Goal: Task Accomplishment & Management: Manage account settings

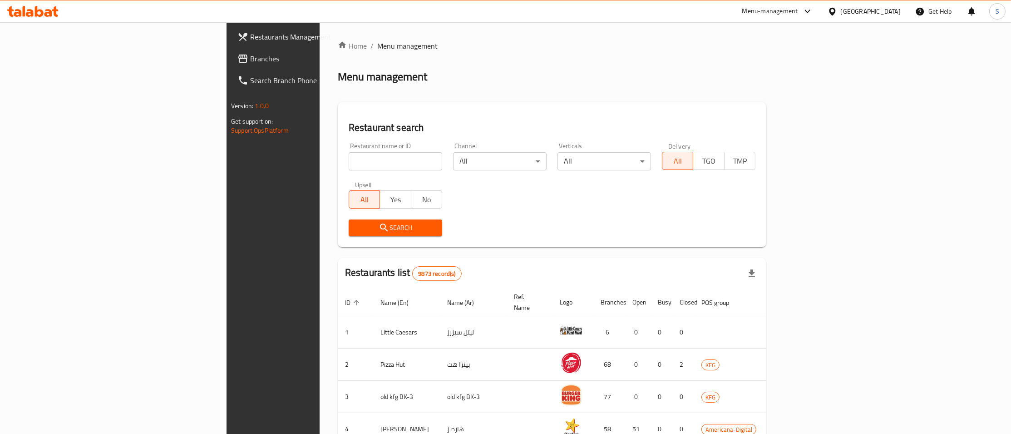
click at [349, 163] on input "search" at bounding box center [396, 161] width 94 height 18
type input "dono"
click button "Search" at bounding box center [396, 227] width 94 height 17
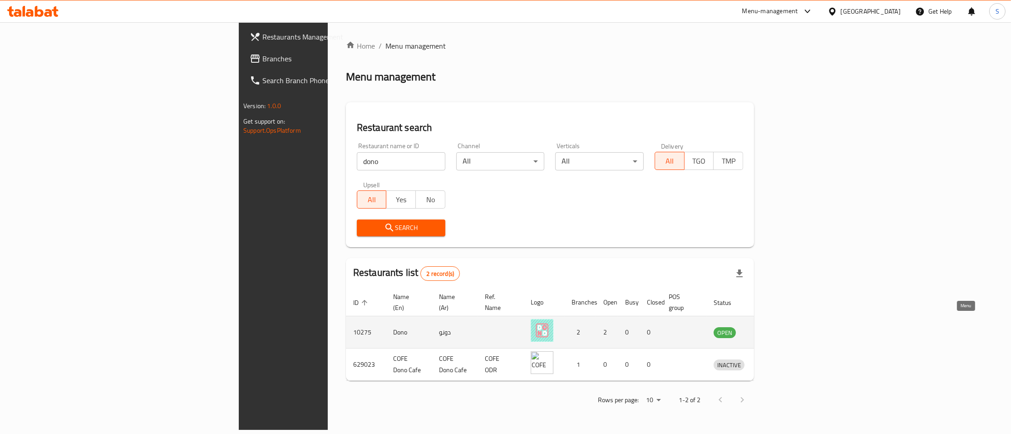
click at [773, 329] on icon "enhanced table" at bounding box center [768, 333] width 10 height 8
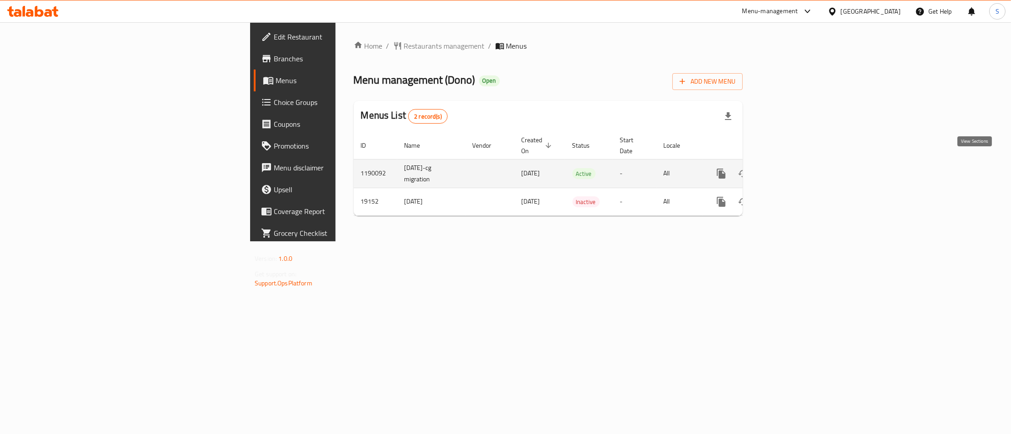
click at [792, 168] on icon "enhanced table" at bounding box center [786, 173] width 11 height 11
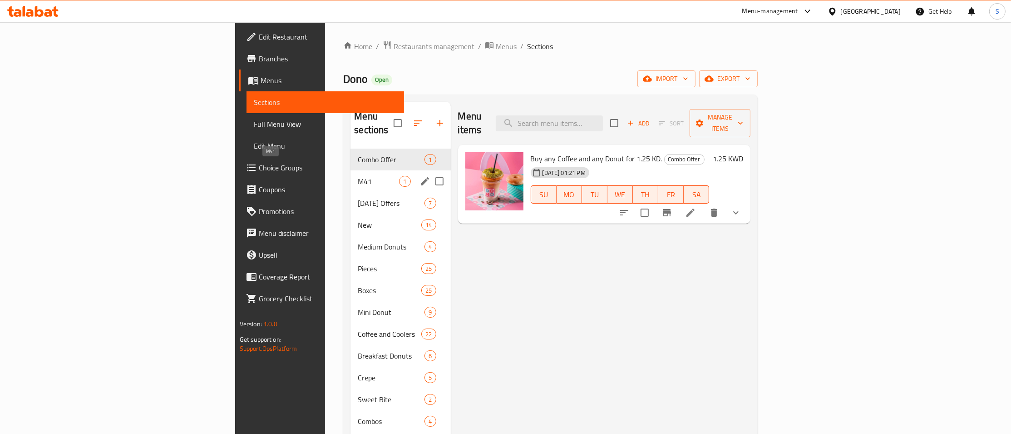
click at [358, 176] on span "M41" at bounding box center [378, 181] width 41 height 11
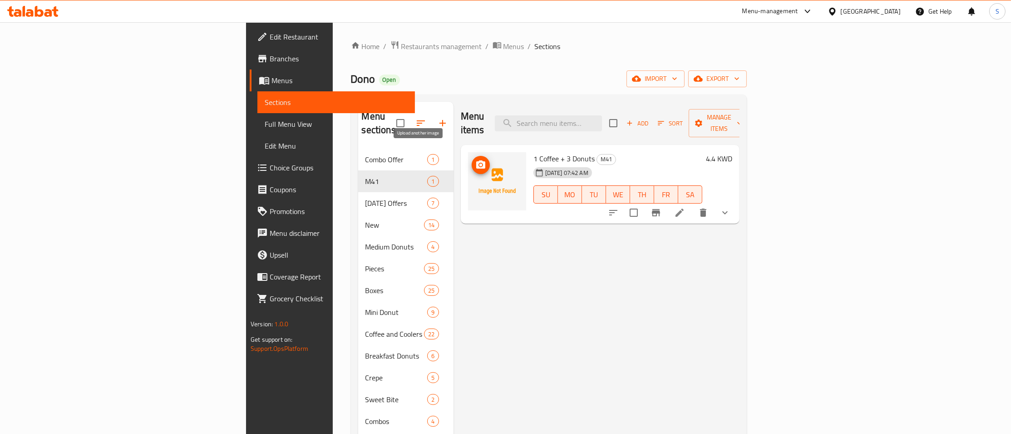
click at [472, 159] on span "upload picture" at bounding box center [481, 164] width 18 height 11
click at [645, 57] on div "Home / Restaurants management / Menus / Sections Dono Open import export Menu s…" at bounding box center [549, 291] width 396 height 502
drag, startPoint x: 271, startPoint y: 37, endPoint x: 277, endPoint y: 48, distance: 12.2
click at [333, 39] on div "Home / Restaurants management / Menus / Sections Dono Open import export Menu s…" at bounding box center [549, 291] width 432 height 538
click at [401, 48] on span "Restaurants management" at bounding box center [441, 46] width 81 height 11
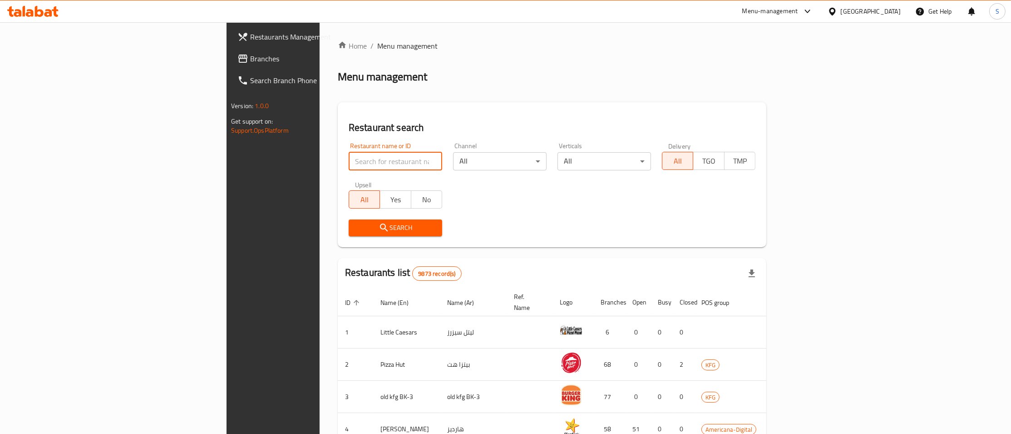
click at [349, 161] on input "search" at bounding box center [396, 161] width 94 height 18
paste input "Karak Spanish"
type input "Karak Spanish"
click button "Search" at bounding box center [396, 227] width 94 height 17
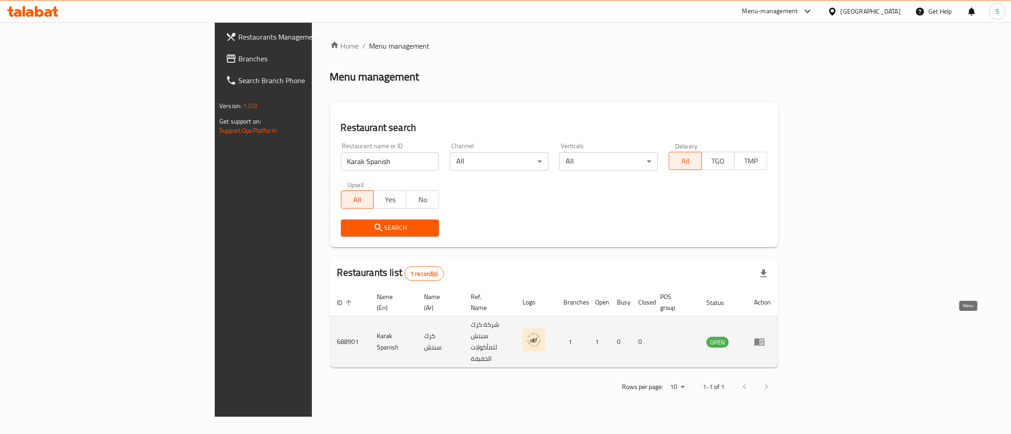
click at [765, 336] on icon "enhanced table" at bounding box center [759, 341] width 11 height 11
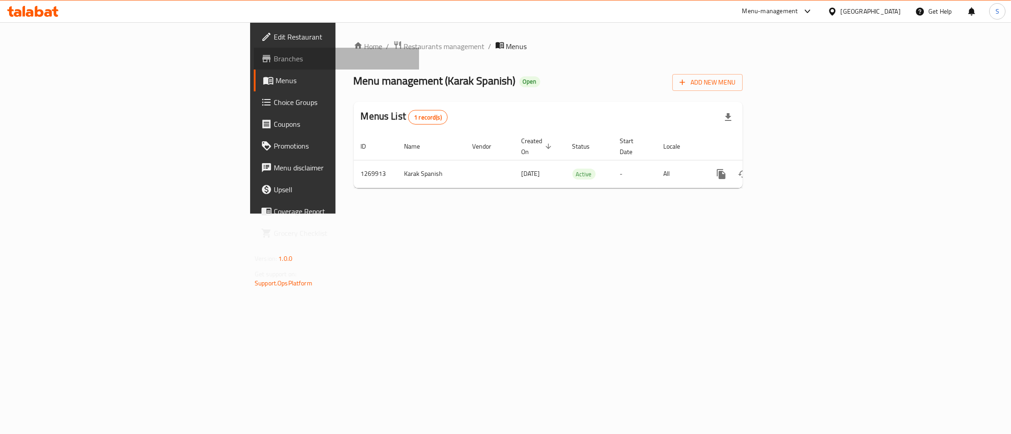
click at [274, 62] on span "Branches" at bounding box center [343, 58] width 138 height 11
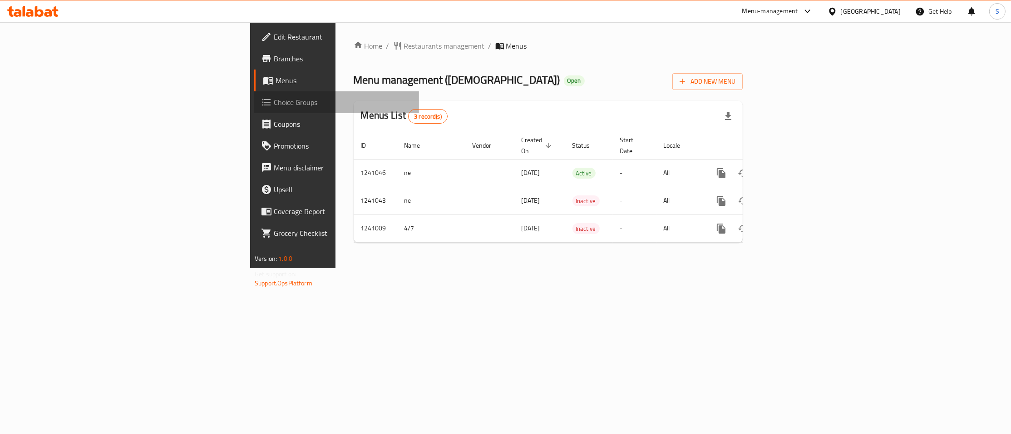
click at [274, 104] on span "Choice Groups" at bounding box center [343, 102] width 138 height 11
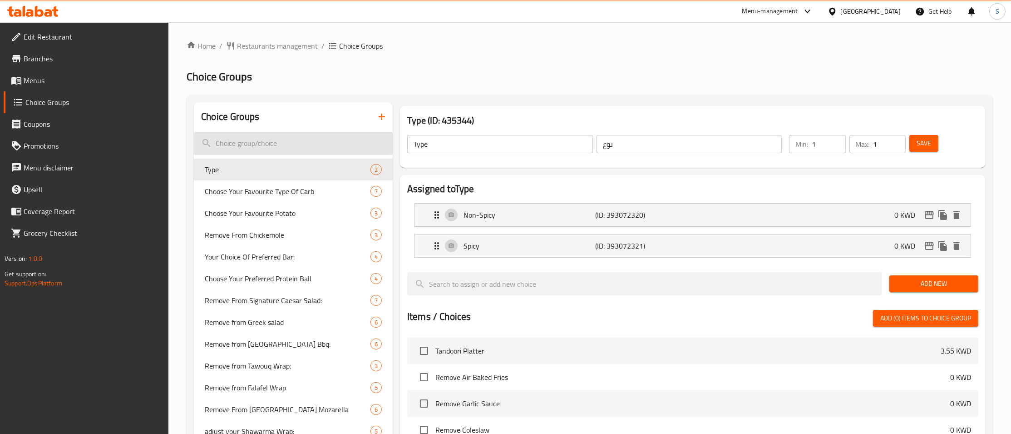
click at [295, 138] on input "search" at bounding box center [293, 143] width 199 height 23
click at [46, 80] on span "Menus" at bounding box center [93, 80] width 138 height 11
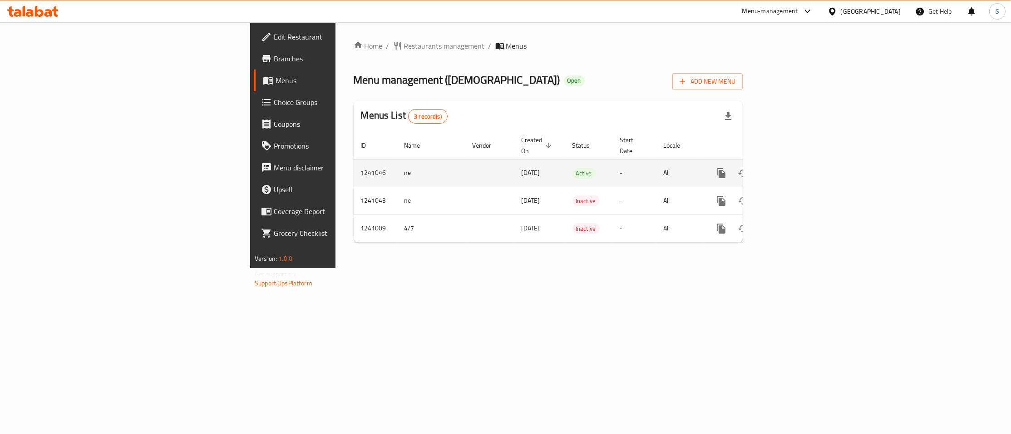
click at [792, 168] on icon "enhanced table" at bounding box center [786, 173] width 11 height 11
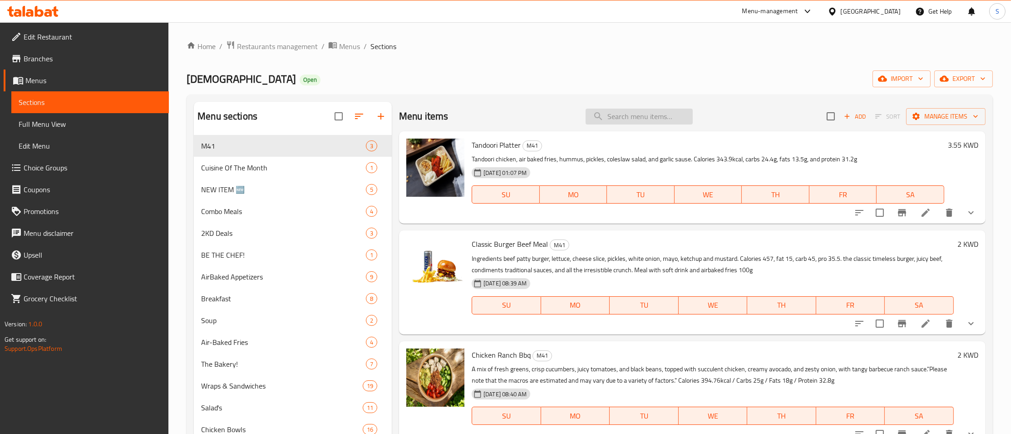
click at [670, 120] on input "search" at bounding box center [639, 117] width 107 height 16
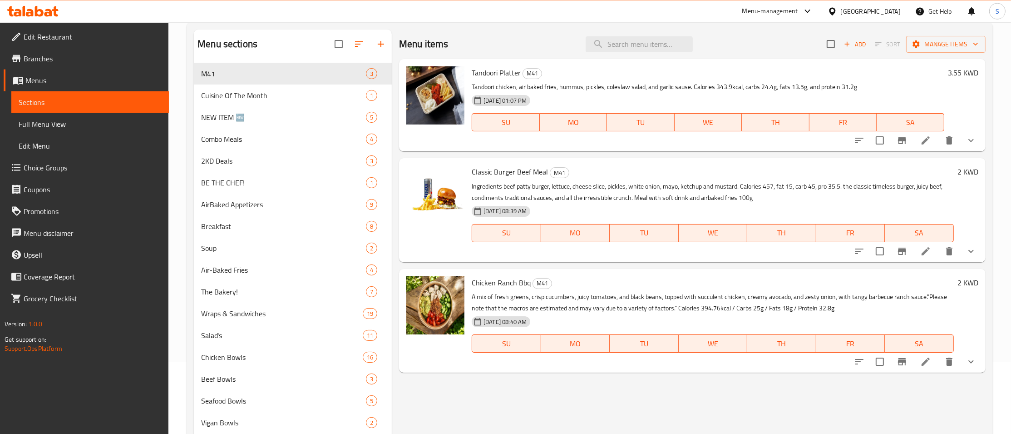
scroll to position [98, 0]
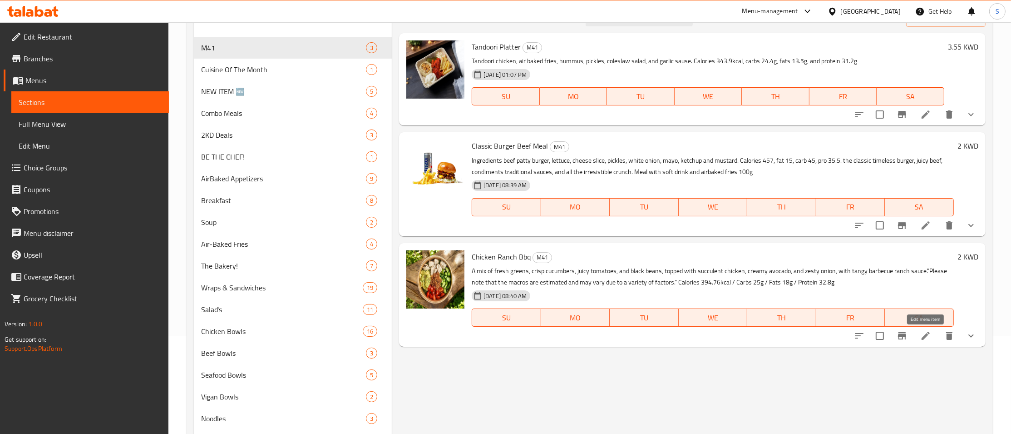
click at [922, 338] on icon at bounding box center [925, 335] width 11 height 11
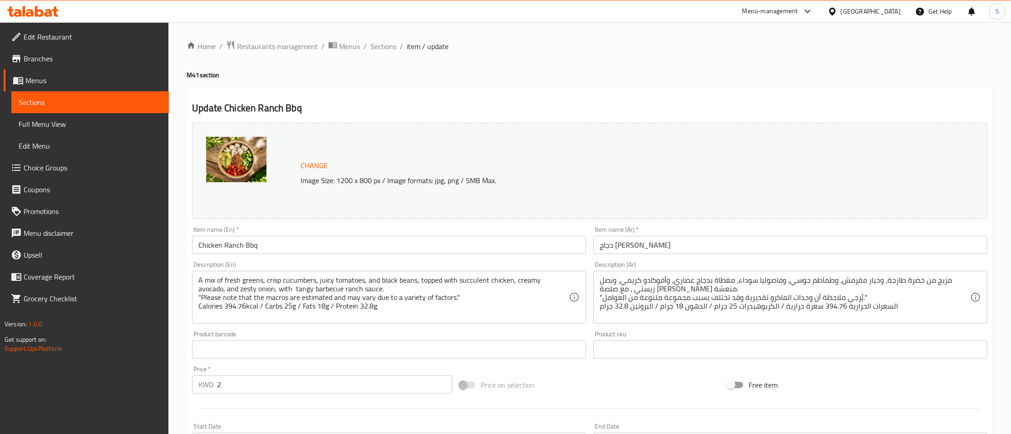
click at [60, 166] on span "Choice Groups" at bounding box center [93, 167] width 138 height 11
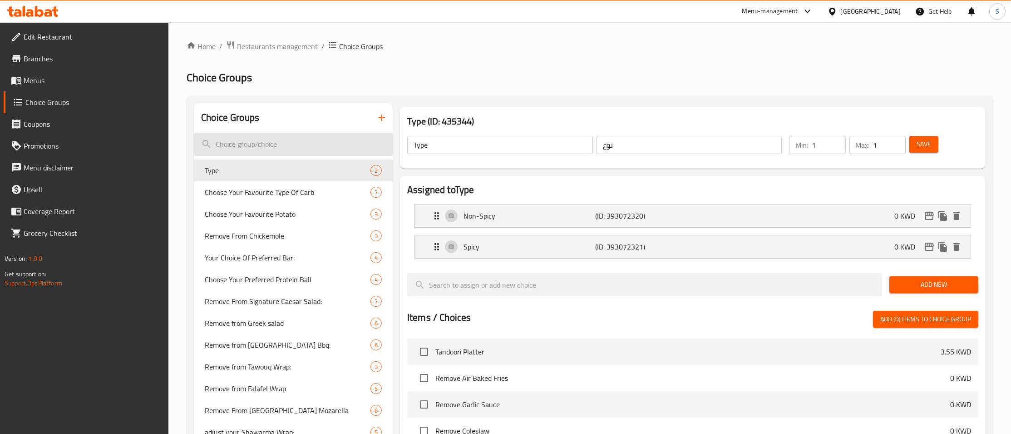
click at [267, 144] on input "search" at bounding box center [293, 144] width 199 height 23
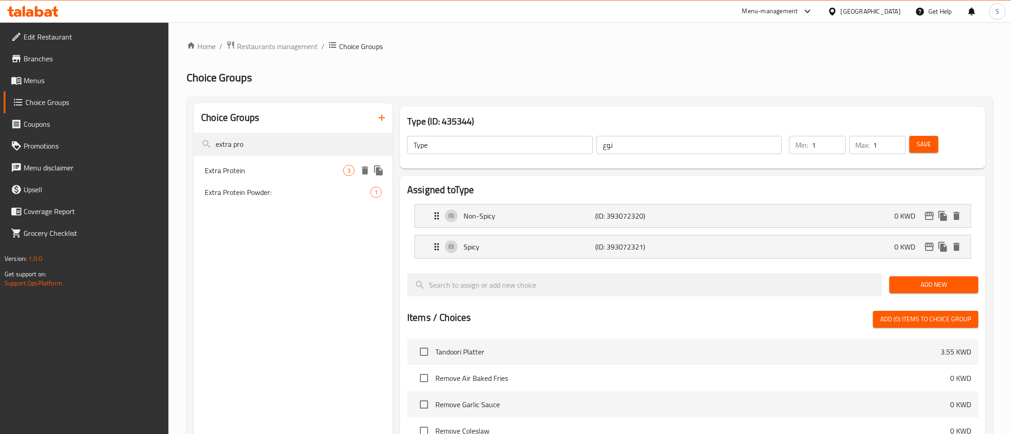
type input "extra pro"
click at [257, 171] on span "Extra Protein" at bounding box center [274, 170] width 138 height 11
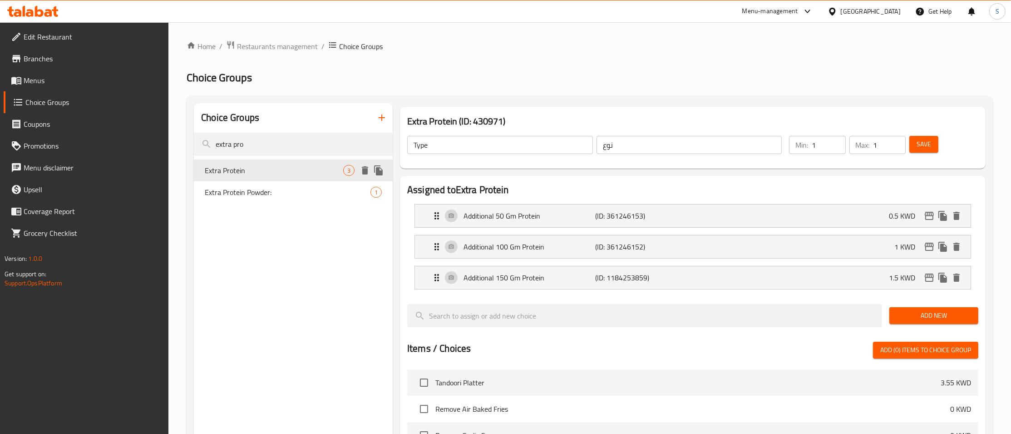
type input "Extra Protein"
type input "بروتين إضافي"
type input "0"
type input "2"
drag, startPoint x: 640, startPoint y: 90, endPoint x: 666, endPoint y: 103, distance: 28.4
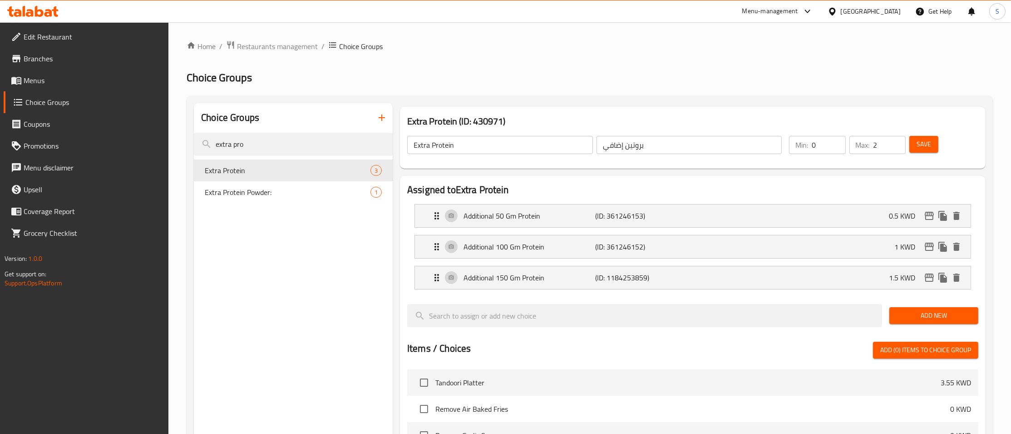
click at [640, 89] on div "Home / Restaurants management / Choice Groups Choice Groups Choice Groups extra…" at bounding box center [590, 373] width 806 height 667
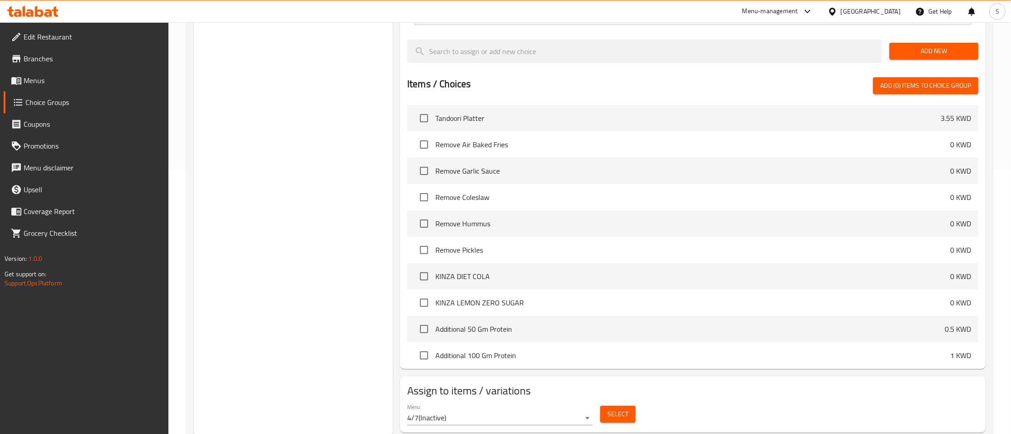
scroll to position [292, 0]
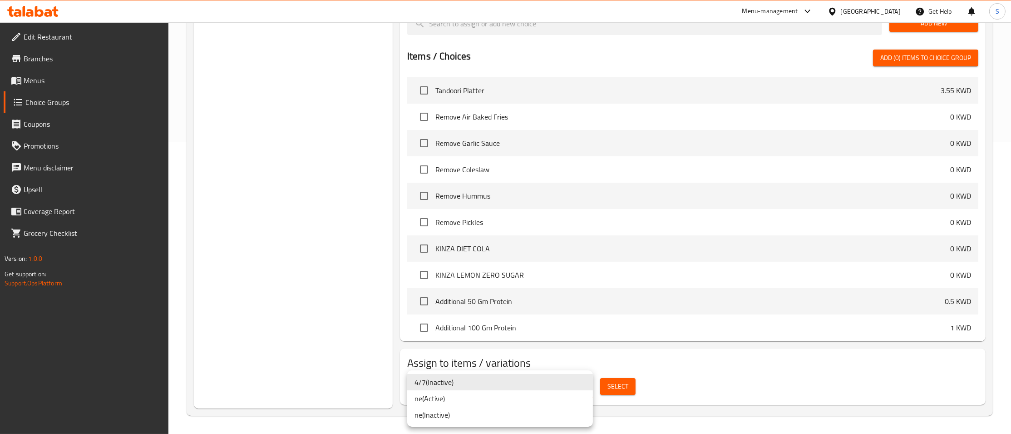
click at [444, 399] on li "ne ( Active )" at bounding box center [500, 398] width 186 height 16
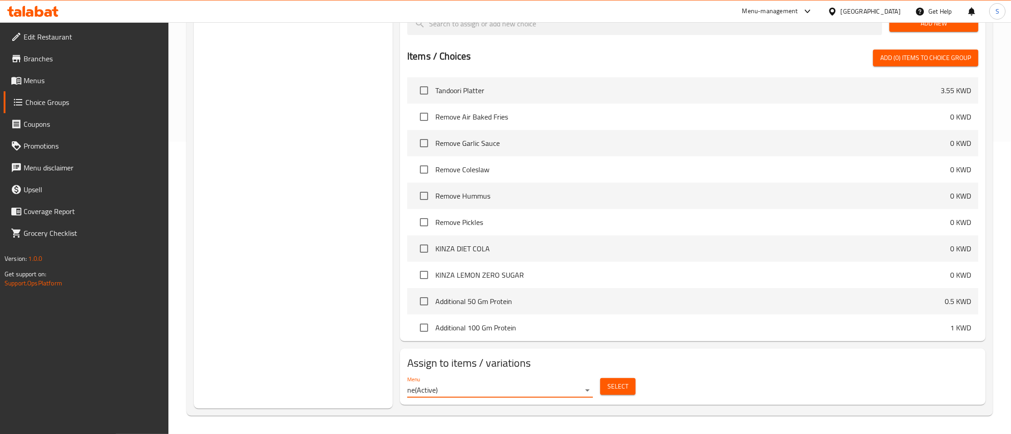
click at [600, 389] on div "Select" at bounding box center [618, 386] width 43 height 24
click at [617, 389] on span "Select" at bounding box center [617, 385] width 21 height 11
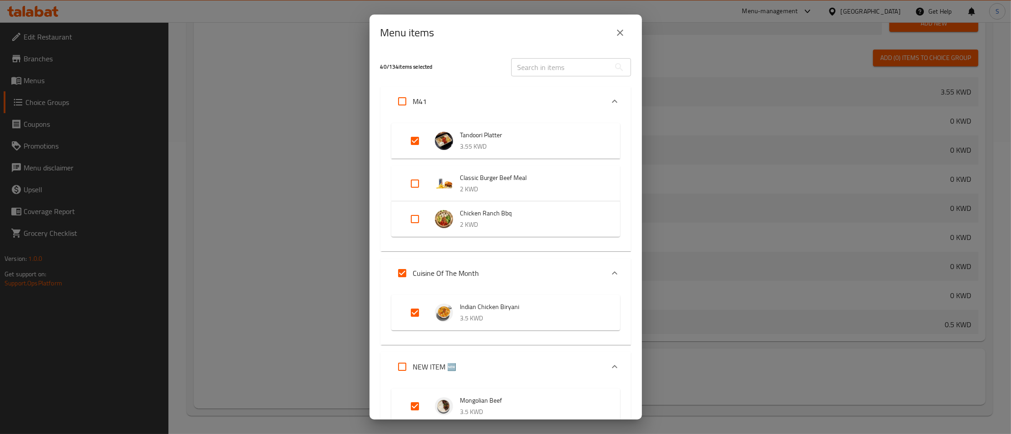
click at [416, 220] on input "Expand" at bounding box center [415, 219] width 22 height 22
checkbox input "true"
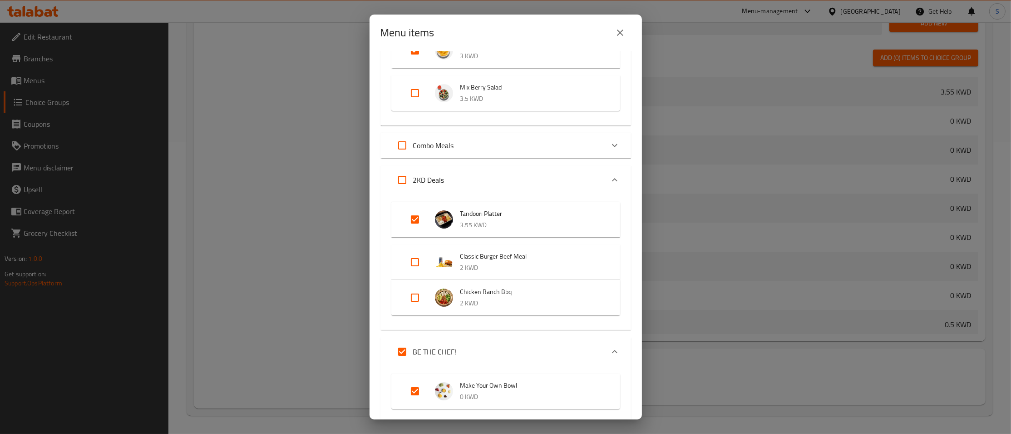
scroll to position [503, 0]
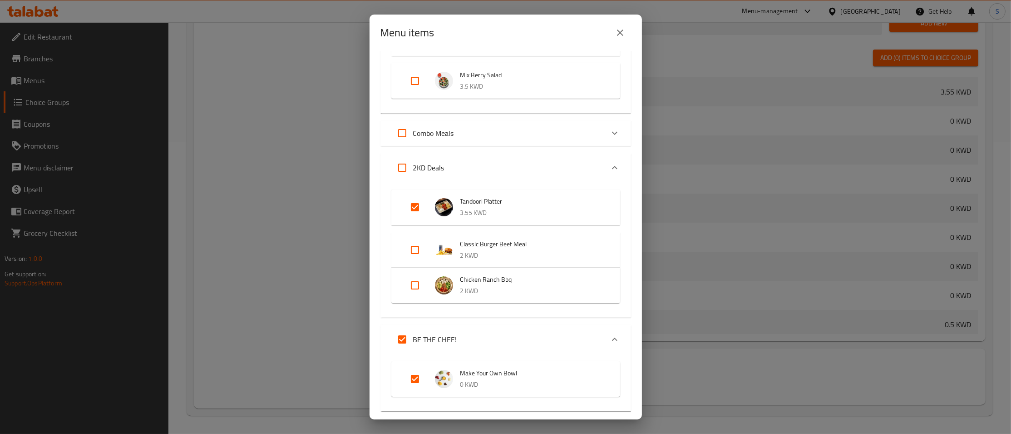
click at [414, 287] on input "Expand" at bounding box center [415, 285] width 22 height 22
checkbox input "true"
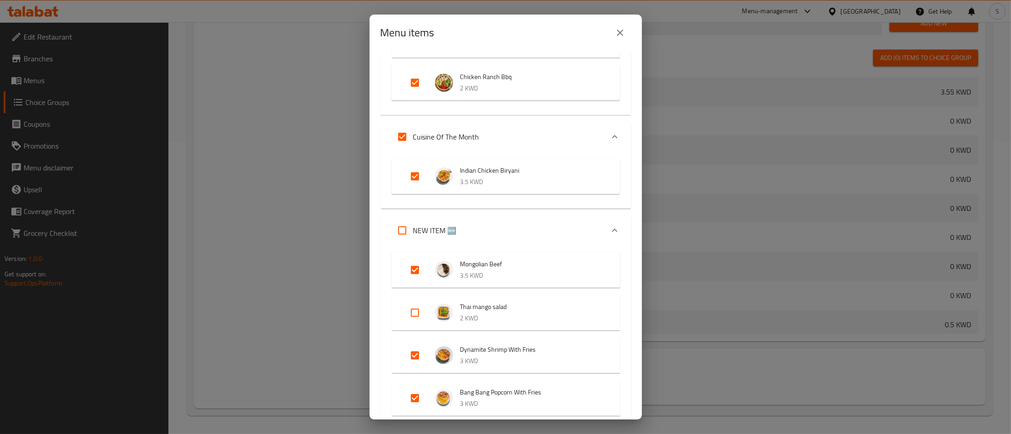
scroll to position [0, 0]
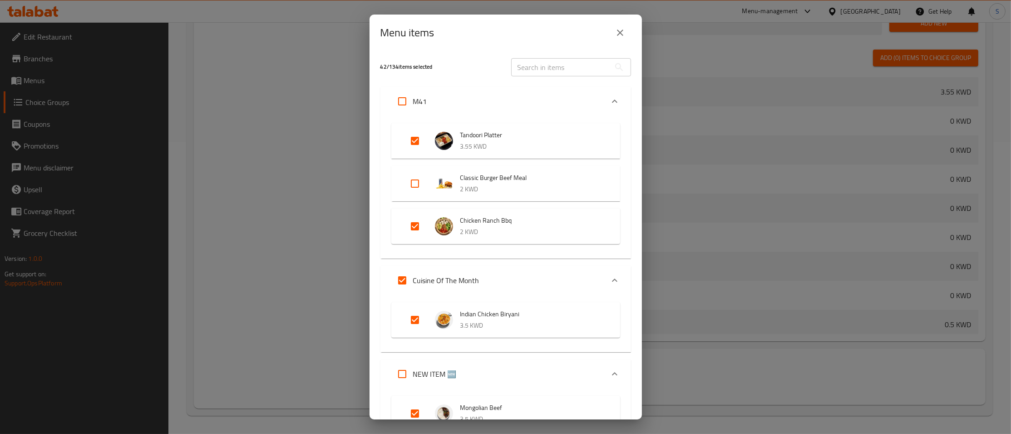
click at [574, 69] on input "text" at bounding box center [560, 67] width 99 height 18
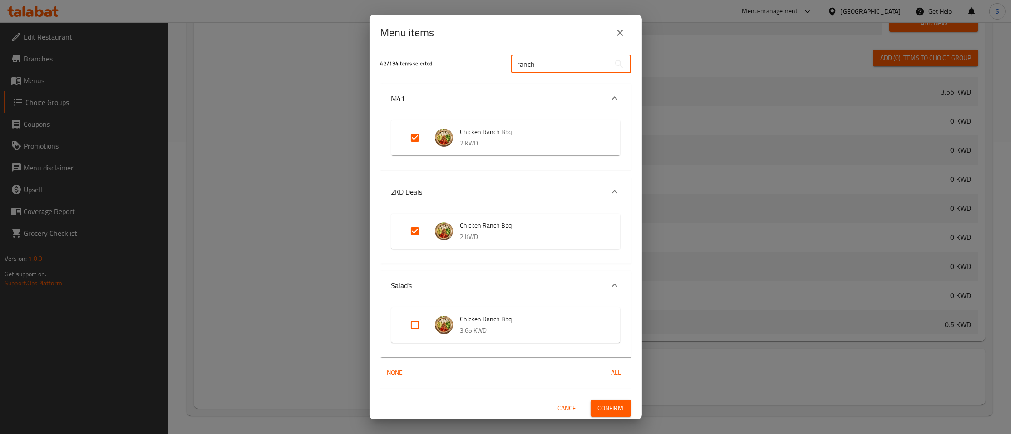
scroll to position [4, 0]
type input "ranch"
click at [413, 328] on input "Expand" at bounding box center [415, 324] width 22 height 22
checkbox input "true"
click at [607, 405] on span "Confirm" at bounding box center [611, 406] width 26 height 11
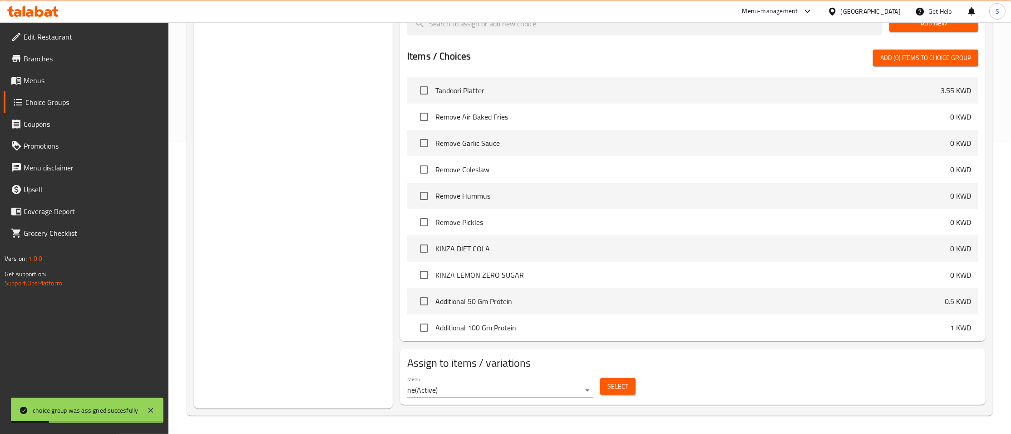
scroll to position [0, 0]
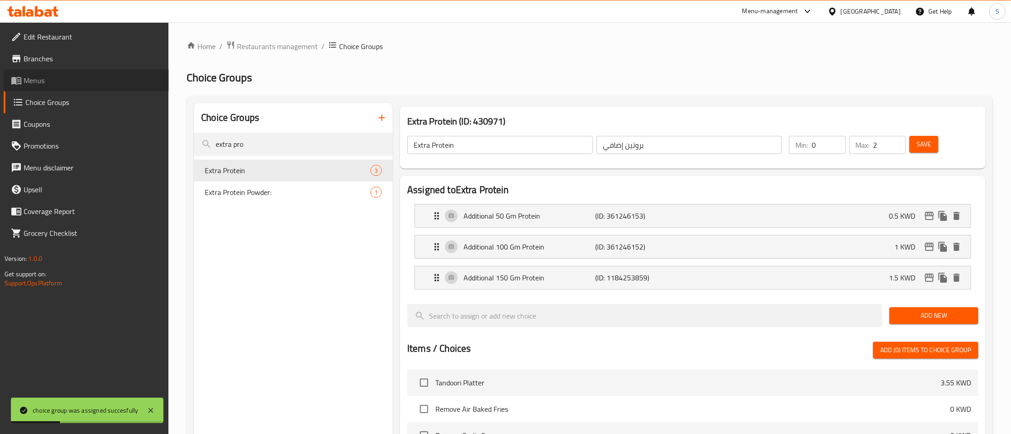
click at [40, 79] on span "Menus" at bounding box center [93, 80] width 138 height 11
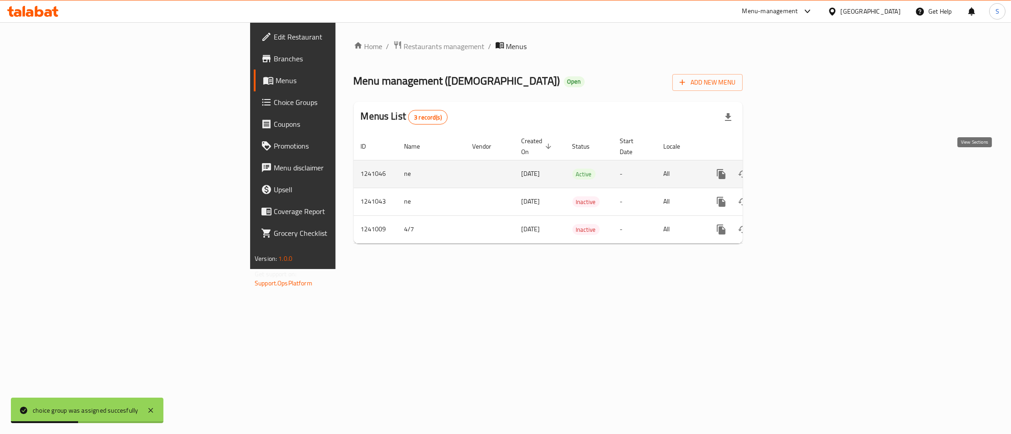
click at [792, 168] on icon "enhanced table" at bounding box center [786, 173] width 11 height 11
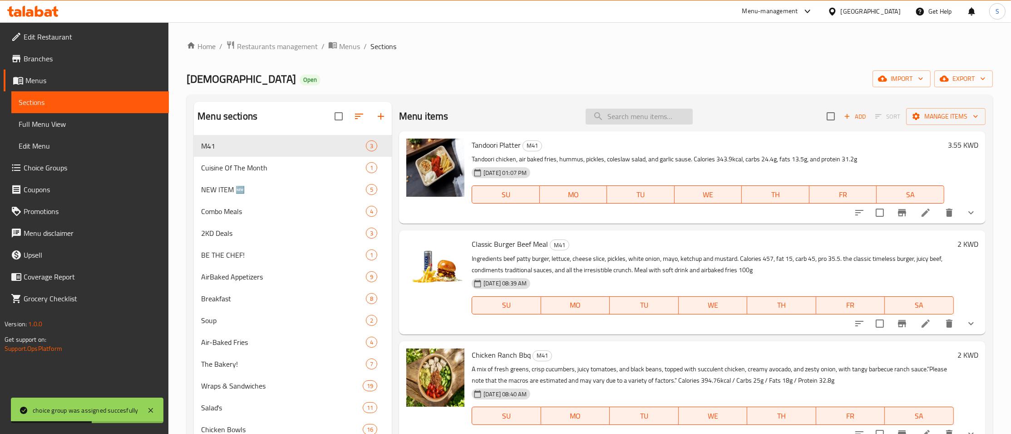
click at [641, 111] on input "search" at bounding box center [639, 117] width 107 height 16
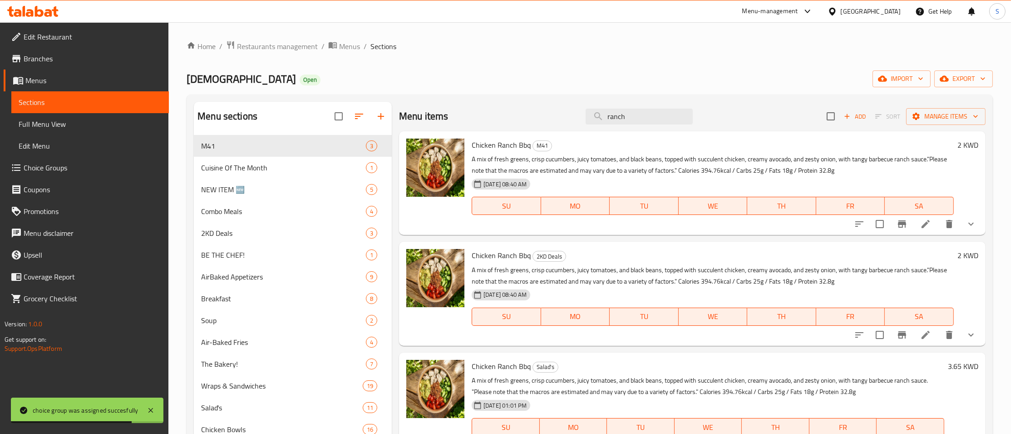
type input "ranch"
click at [966, 226] on icon "show more" at bounding box center [971, 223] width 11 height 11
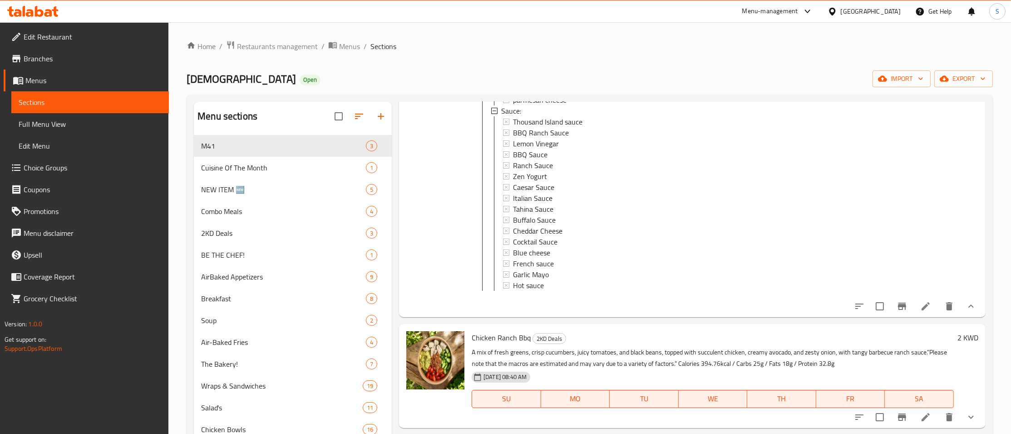
scroll to position [673, 0]
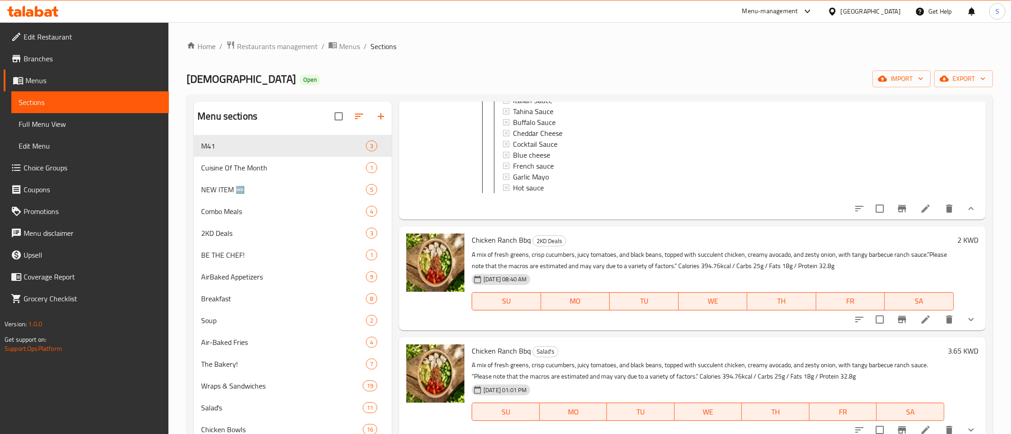
click at [925, 321] on icon at bounding box center [926, 319] width 8 height 8
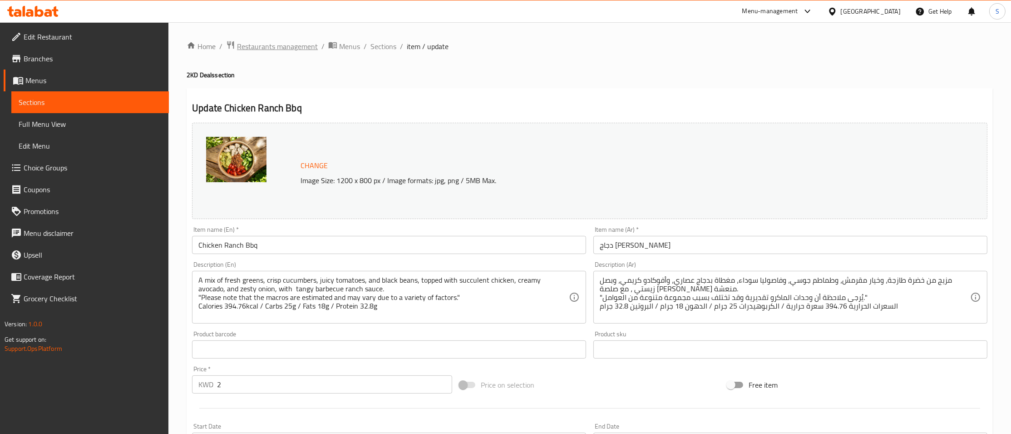
click at [277, 45] on span "Restaurants management" at bounding box center [277, 46] width 81 height 11
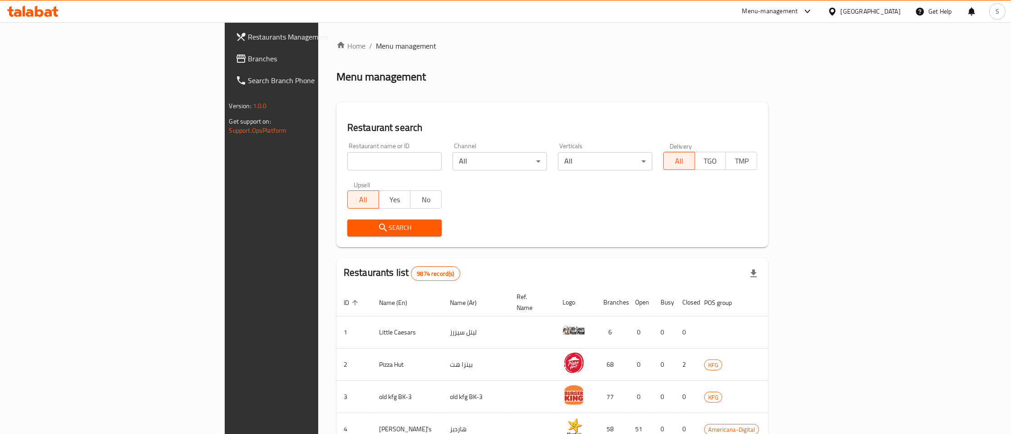
click at [336, 161] on div "Home / Menu management Menu management Restaurant search Restaurant name or ID …" at bounding box center [552, 354] width 432 height 629
click at [347, 165] on input "search" at bounding box center [394, 161] width 94 height 18
type input "[DEMOGRAPHIC_DATA]"
click button "Search" at bounding box center [394, 227] width 94 height 17
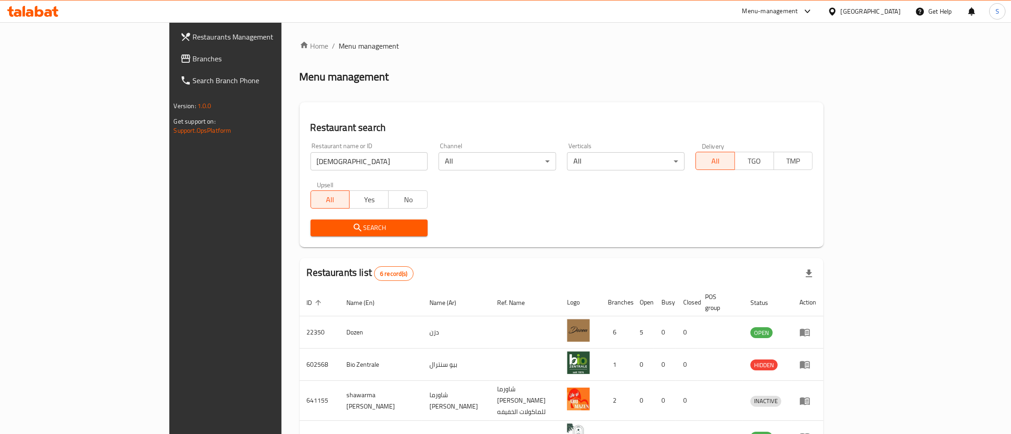
click at [532, 219] on div "Search" at bounding box center [561, 228] width 513 height 28
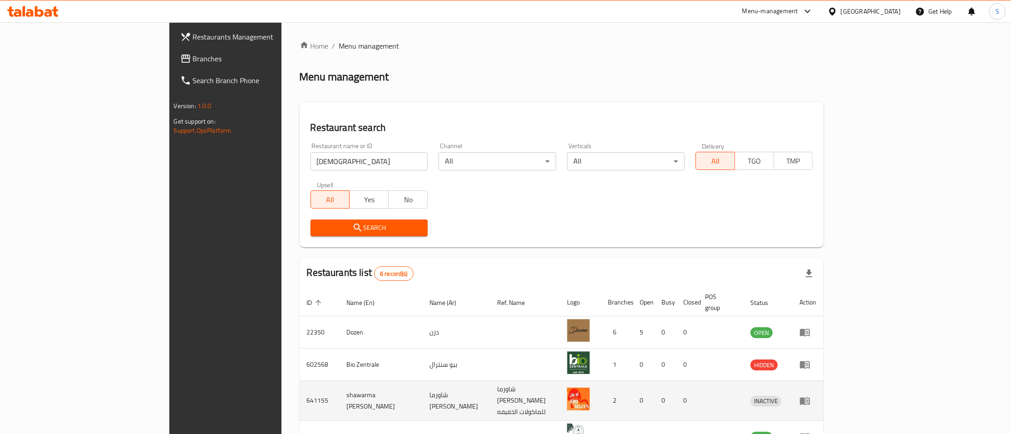
scroll to position [115, 0]
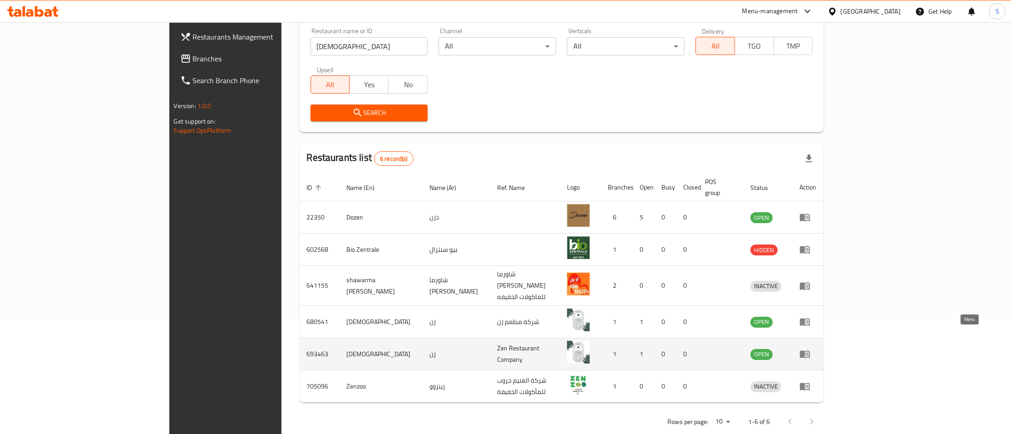
click at [810, 350] on icon "enhanced table" at bounding box center [805, 354] width 10 height 8
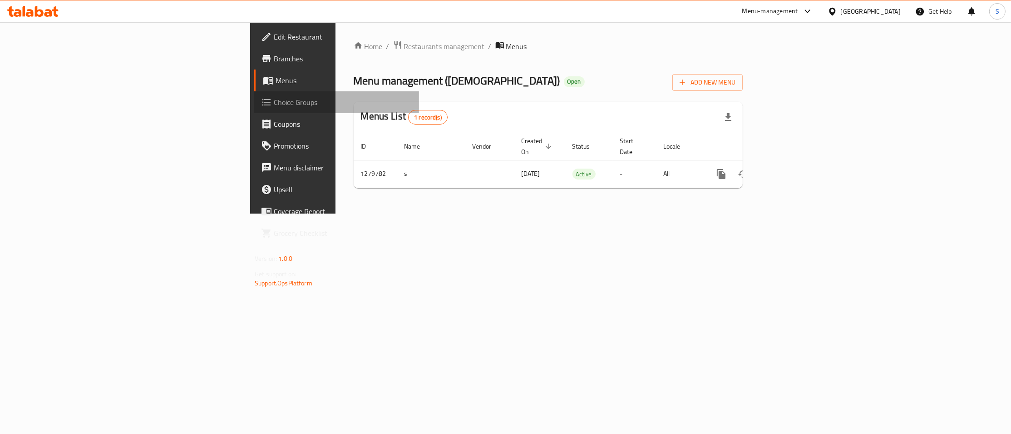
click at [274, 99] on span "Choice Groups" at bounding box center [343, 102] width 138 height 11
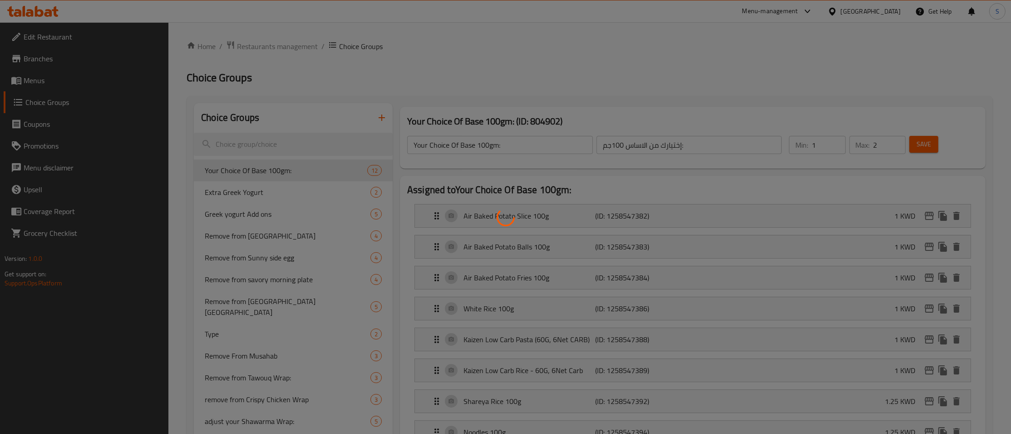
click at [284, 144] on div at bounding box center [505, 217] width 1011 height 434
click at [258, 144] on div at bounding box center [505, 217] width 1011 height 434
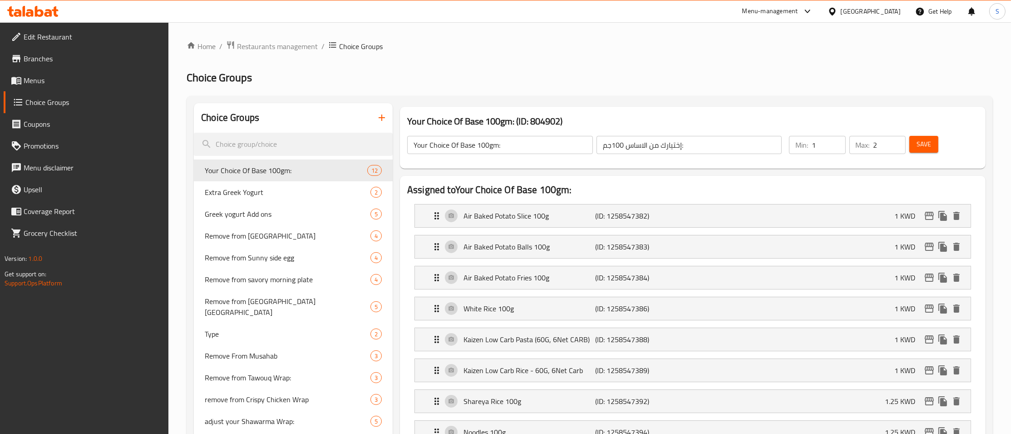
click at [268, 150] on div at bounding box center [505, 217] width 1011 height 434
click at [273, 141] on input "search" at bounding box center [293, 144] width 199 height 23
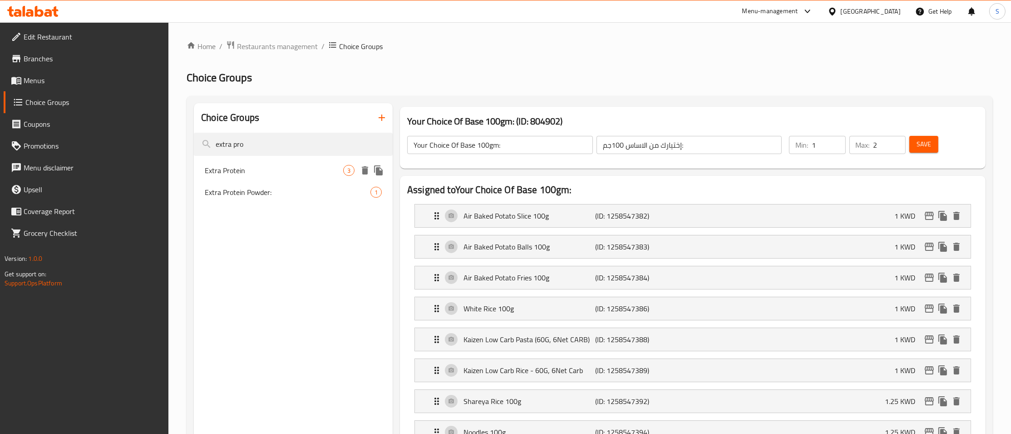
type input "extra pro"
click at [265, 167] on span "Extra Protein" at bounding box center [274, 170] width 138 height 11
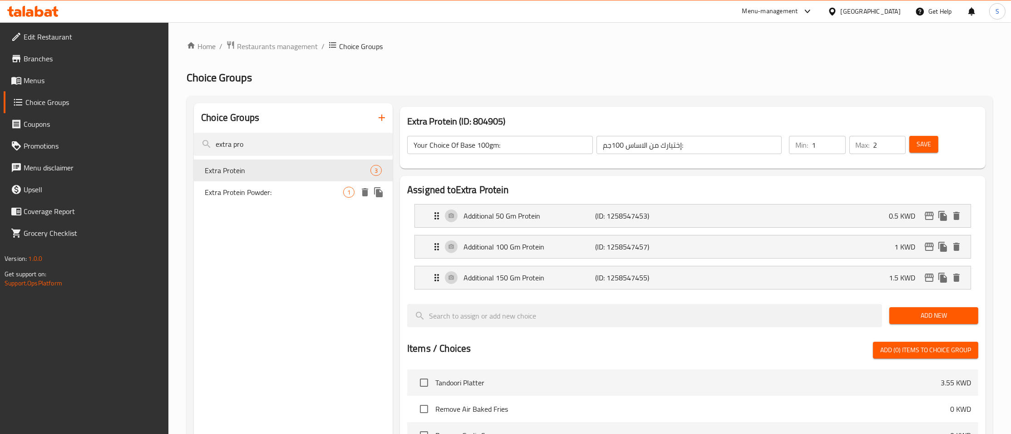
type input "Extra Protein"
type input "بروتين إضافي"
type input "0"
type input "3"
click at [666, 67] on div "Home / Restaurants management / Choice Groups Choice Groups Choice Groups extra…" at bounding box center [590, 373] width 806 height 667
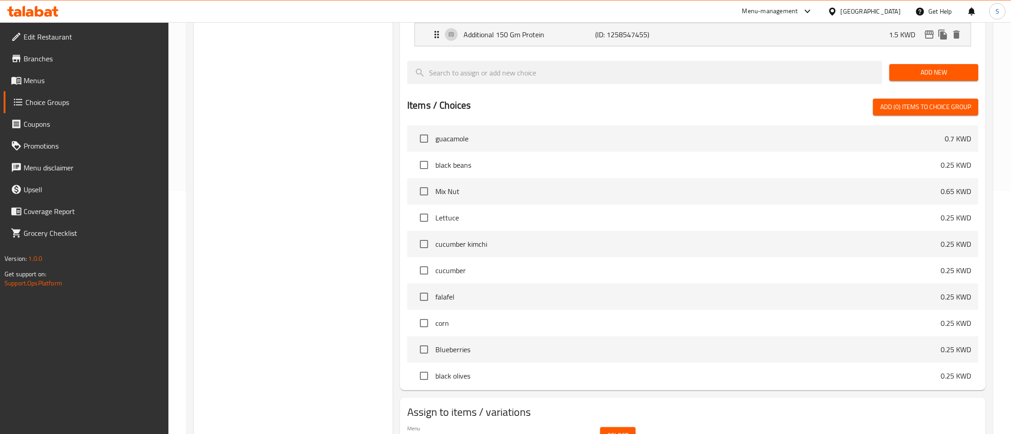
scroll to position [292, 0]
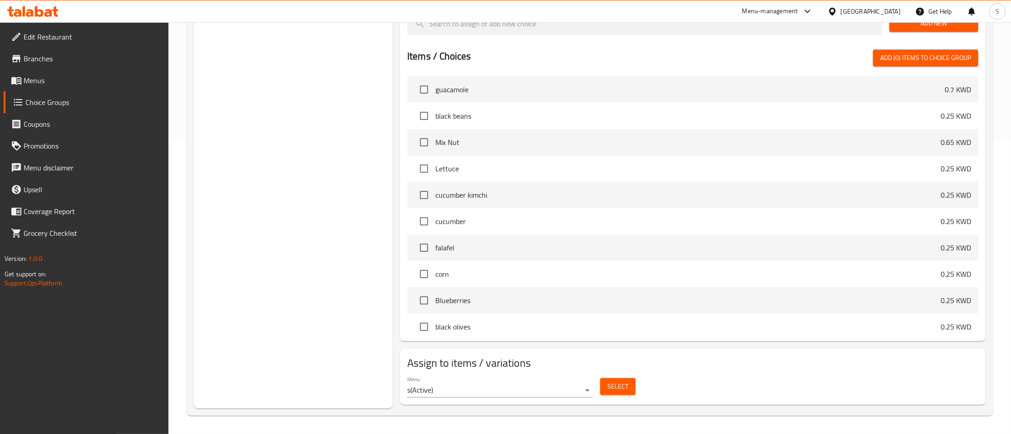
click at [616, 385] on span "Select" at bounding box center [617, 385] width 21 height 11
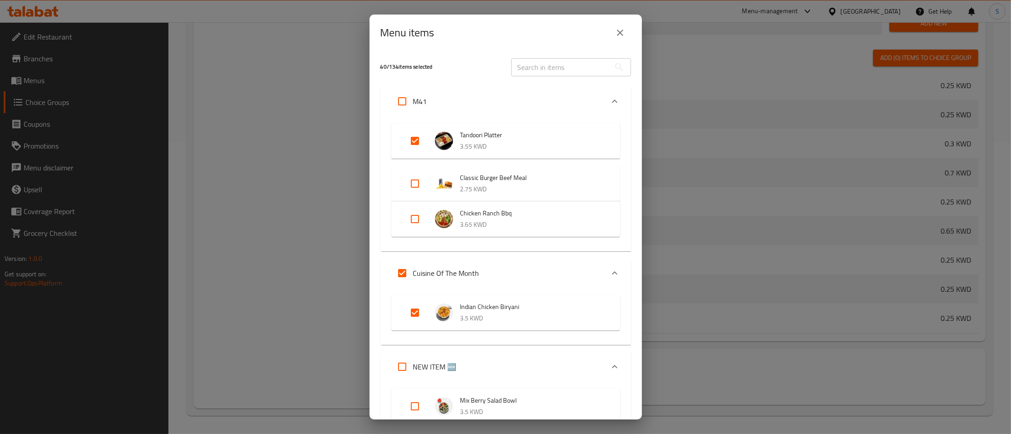
scroll to position [870, 0]
click at [549, 74] on input "text" at bounding box center [560, 67] width 99 height 18
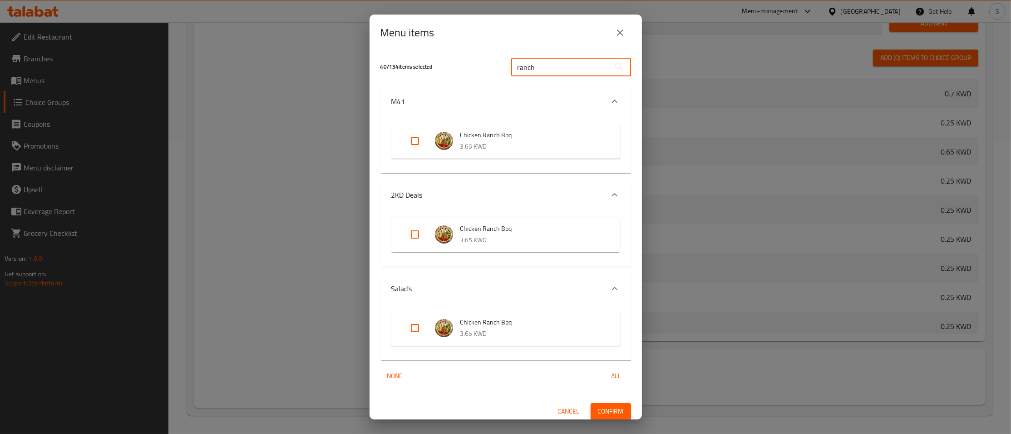
type input "ranch"
click at [415, 331] on input "Expand" at bounding box center [415, 328] width 22 height 22
checkbox input "true"
click at [411, 237] on input "Expand" at bounding box center [415, 234] width 22 height 22
checkbox input "true"
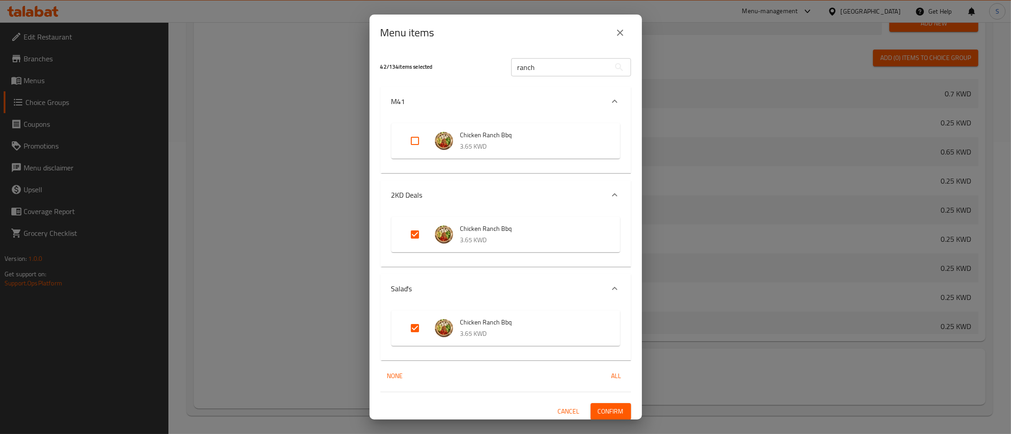
click at [414, 142] on input "Expand" at bounding box center [415, 141] width 22 height 22
checkbox input "true"
click at [613, 412] on span "Confirm" at bounding box center [611, 410] width 26 height 11
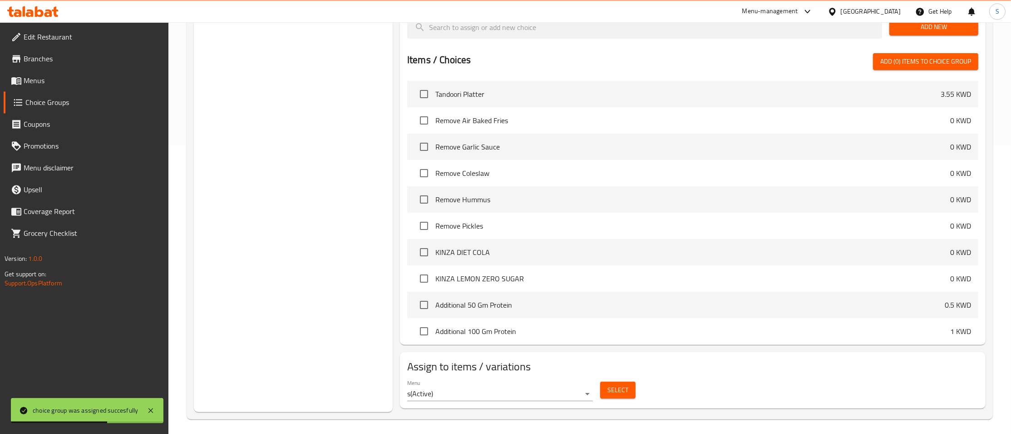
scroll to position [0, 0]
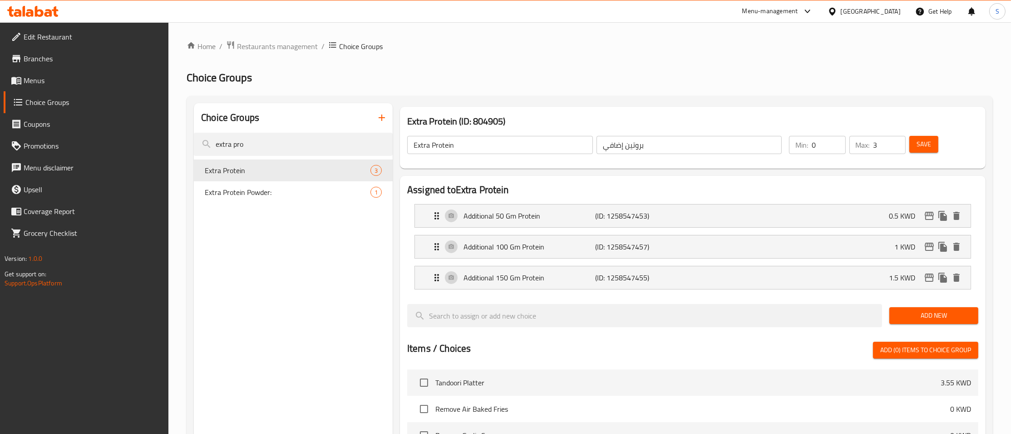
click at [610, 50] on ol "Home / Restaurants management / Choice Groups" at bounding box center [590, 46] width 806 height 12
click at [283, 48] on span "Restaurants management" at bounding box center [277, 46] width 81 height 11
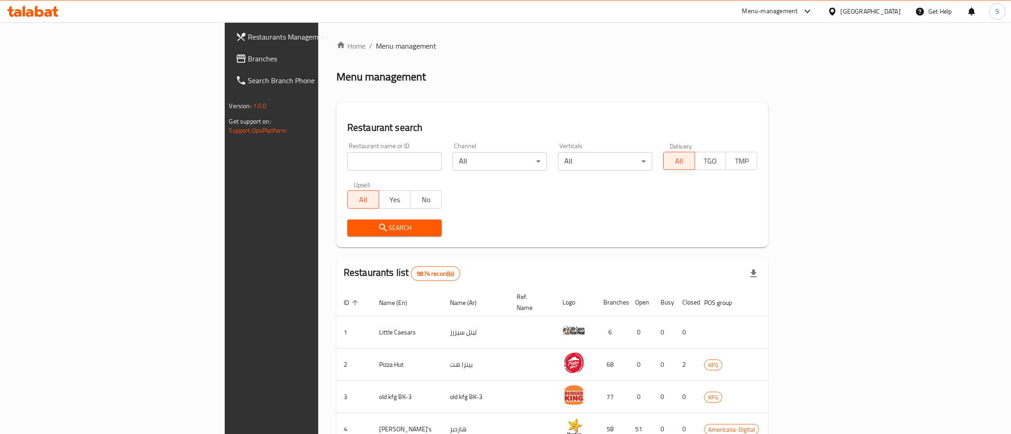
click at [342, 175] on div "Restaurant name or ID Restaurant name or ID" at bounding box center [394, 156] width 105 height 39
click at [347, 161] on input "search" at bounding box center [394, 161] width 94 height 18
click button "Search" at bounding box center [394, 227] width 94 height 17
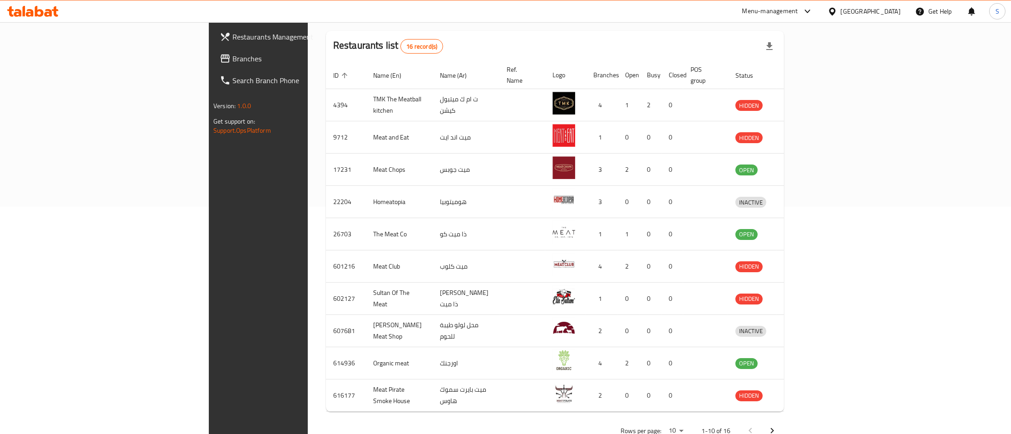
scroll to position [243, 0]
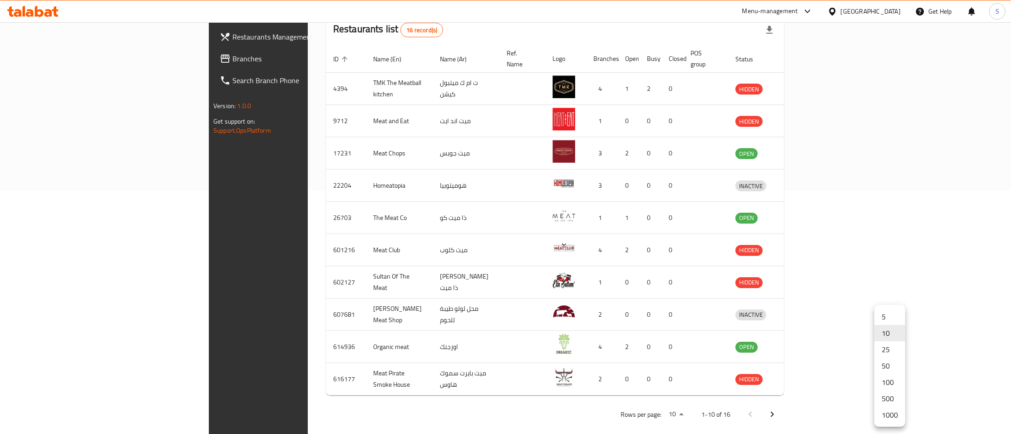
click at [886, 400] on li "500" at bounding box center [889, 398] width 31 height 16
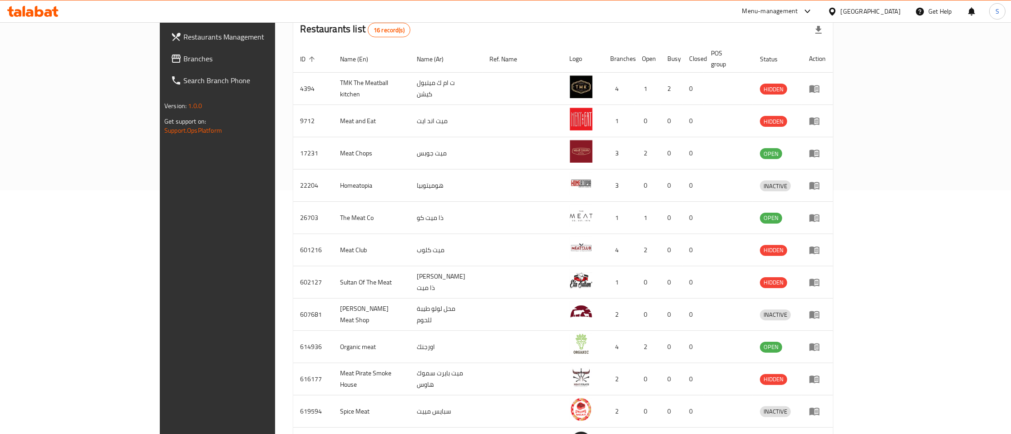
scroll to position [0, 0]
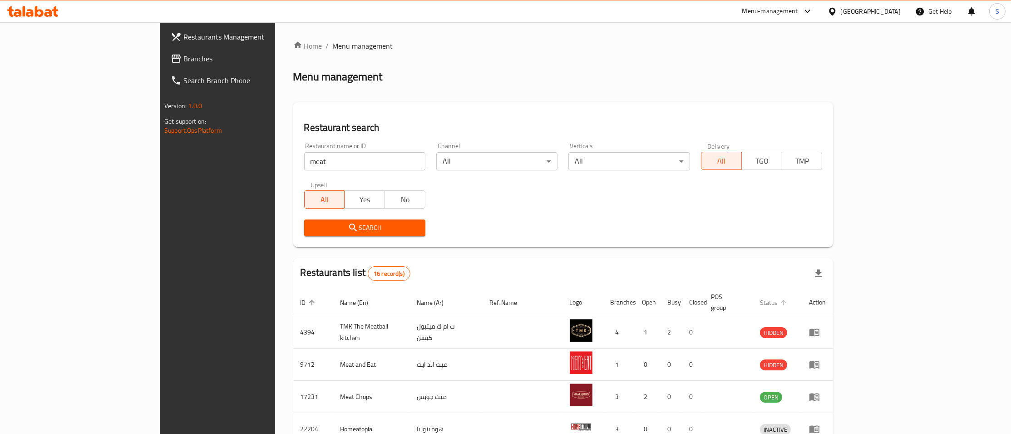
click at [789, 297] on span "Status" at bounding box center [775, 302] width 30 height 11
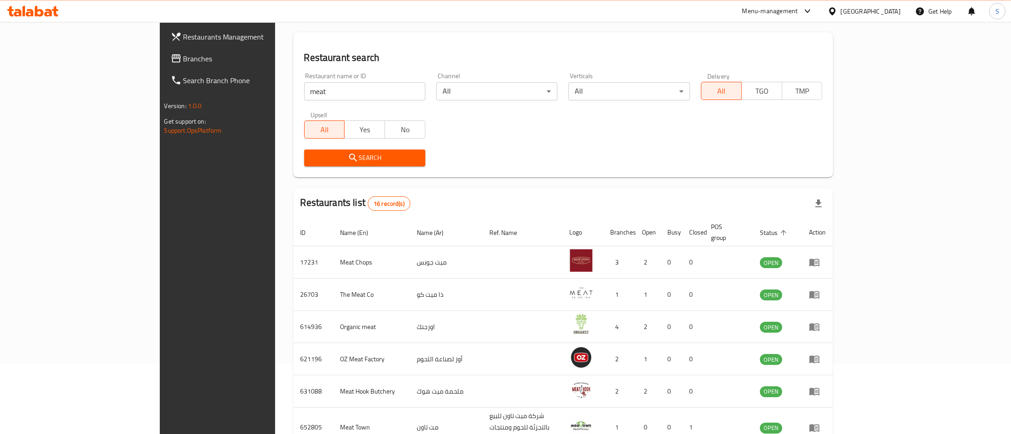
scroll to position [44, 0]
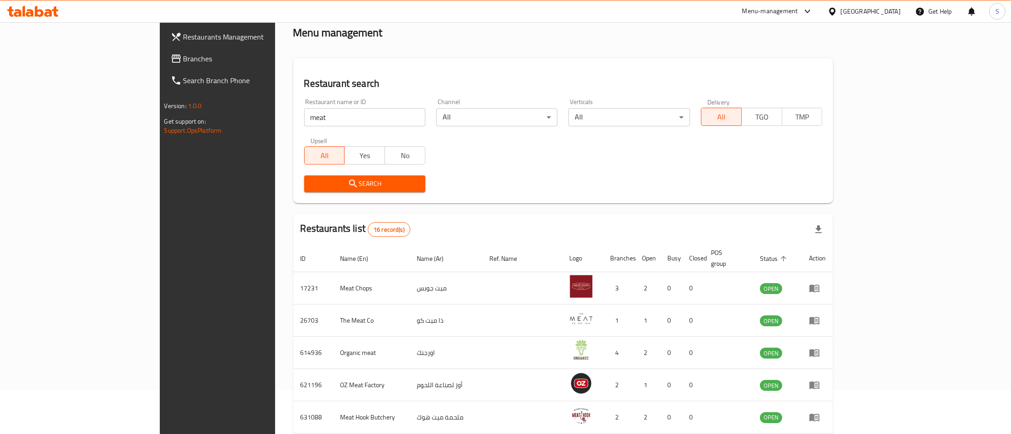
drag, startPoint x: 202, startPoint y: 123, endPoint x: -8, endPoint y: 130, distance: 209.9
click at [304, 126] on input "meat" at bounding box center [364, 117] width 121 height 18
click button "Search" at bounding box center [364, 183] width 121 height 17
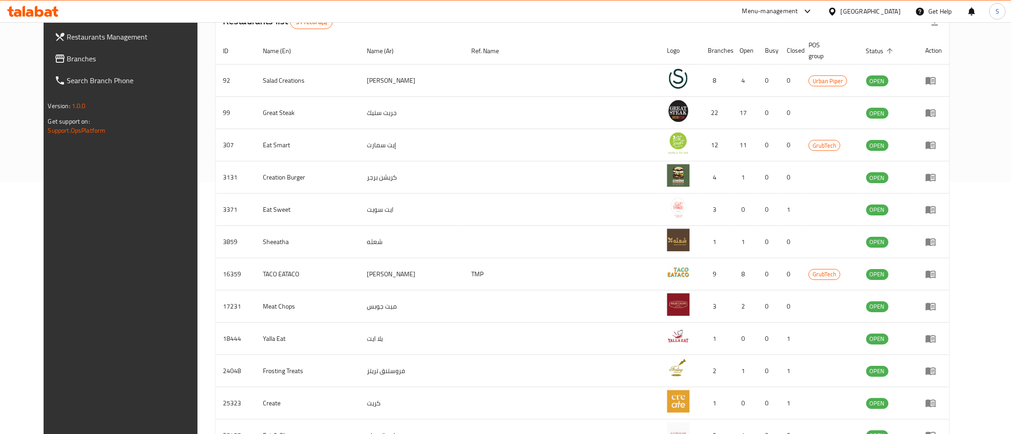
scroll to position [0, 0]
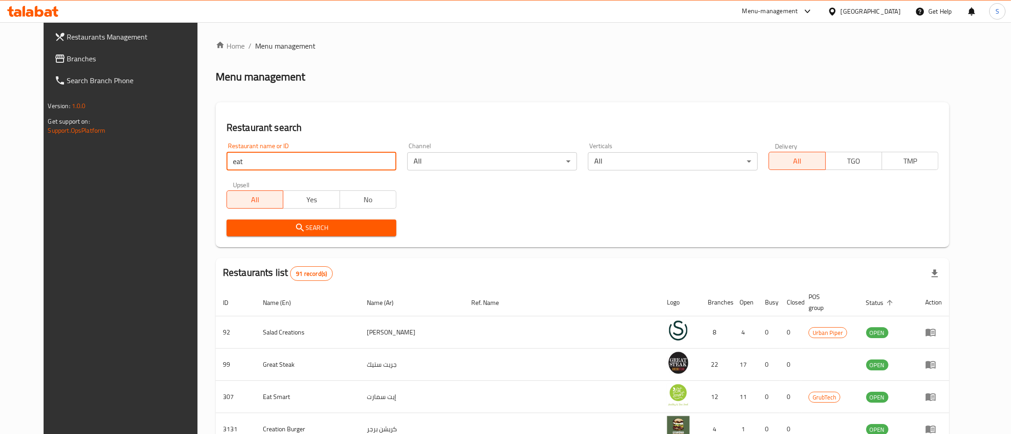
drag, startPoint x: 253, startPoint y: 169, endPoint x: 119, endPoint y: 174, distance: 134.0
click at [227, 170] on input "eat" at bounding box center [312, 161] width 170 height 18
paste input "8877"
type input "8877"
click button "Search" at bounding box center [312, 227] width 170 height 17
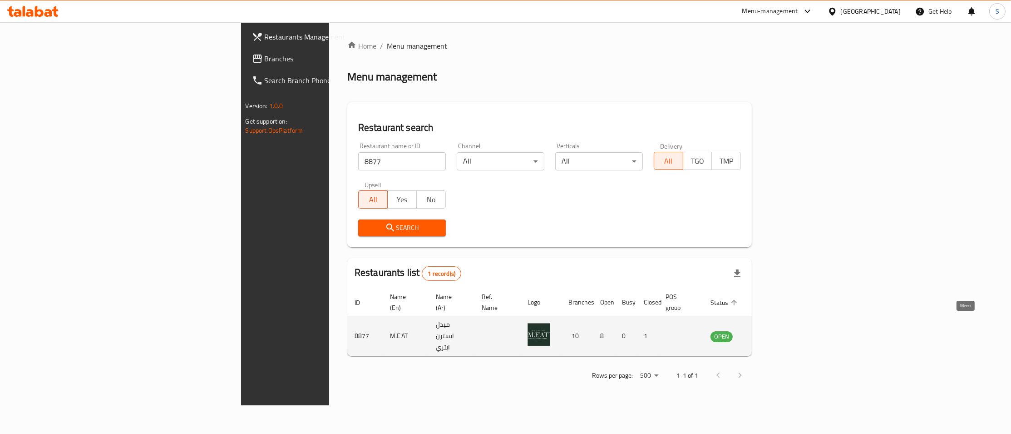
click at [769, 332] on icon "enhanced table" at bounding box center [764, 336] width 10 height 8
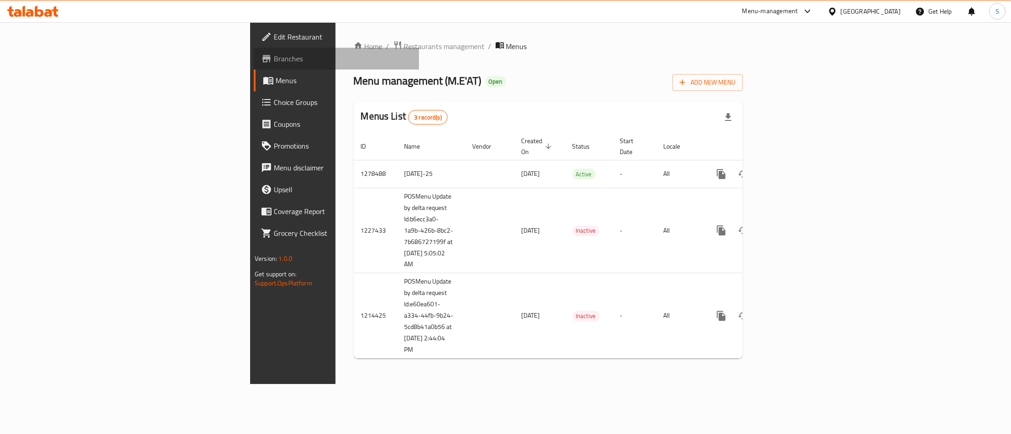
click at [274, 58] on span "Branches" at bounding box center [343, 58] width 138 height 11
